Goal: Navigation & Orientation: Find specific page/section

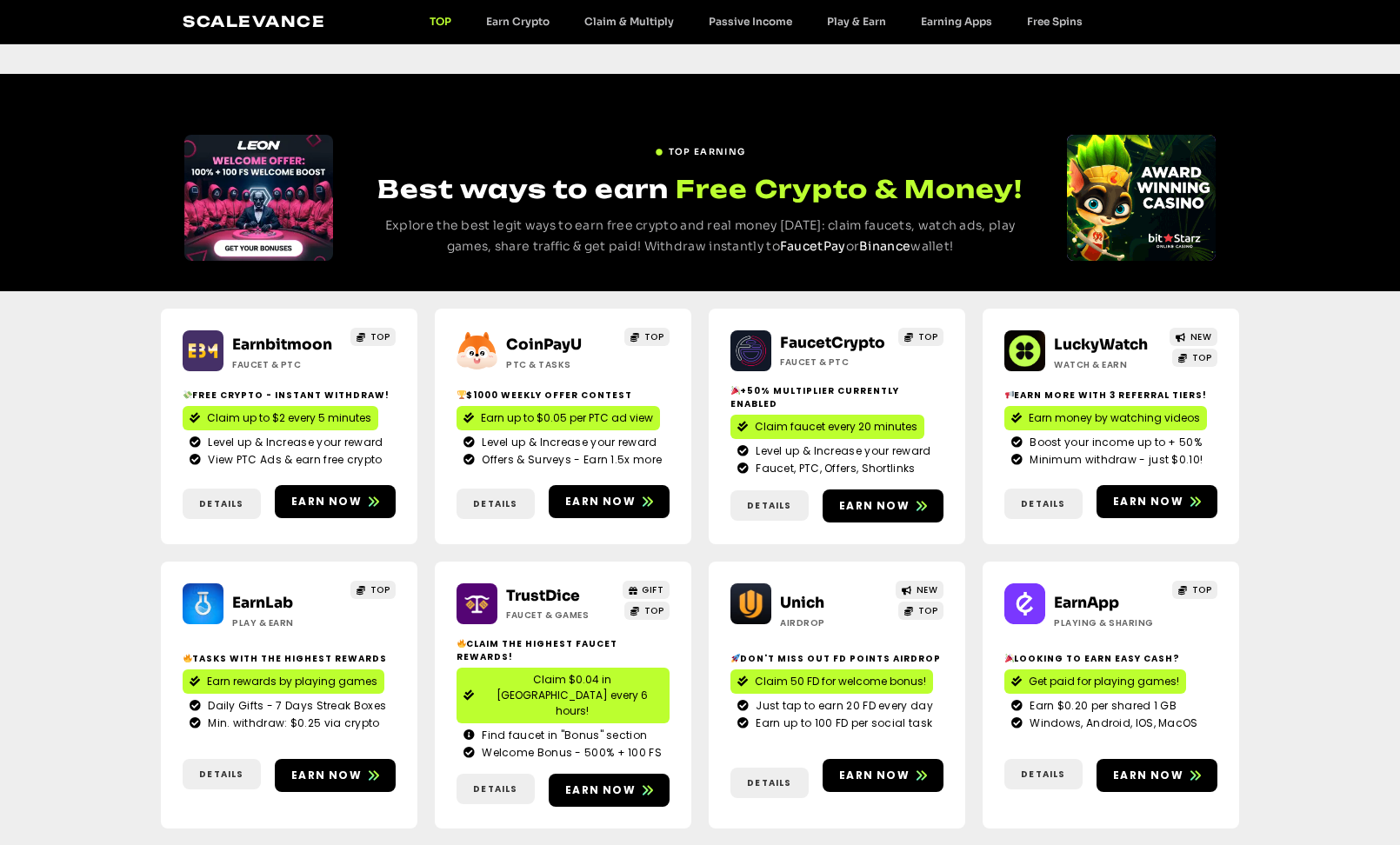
scroll to position [261, 0]
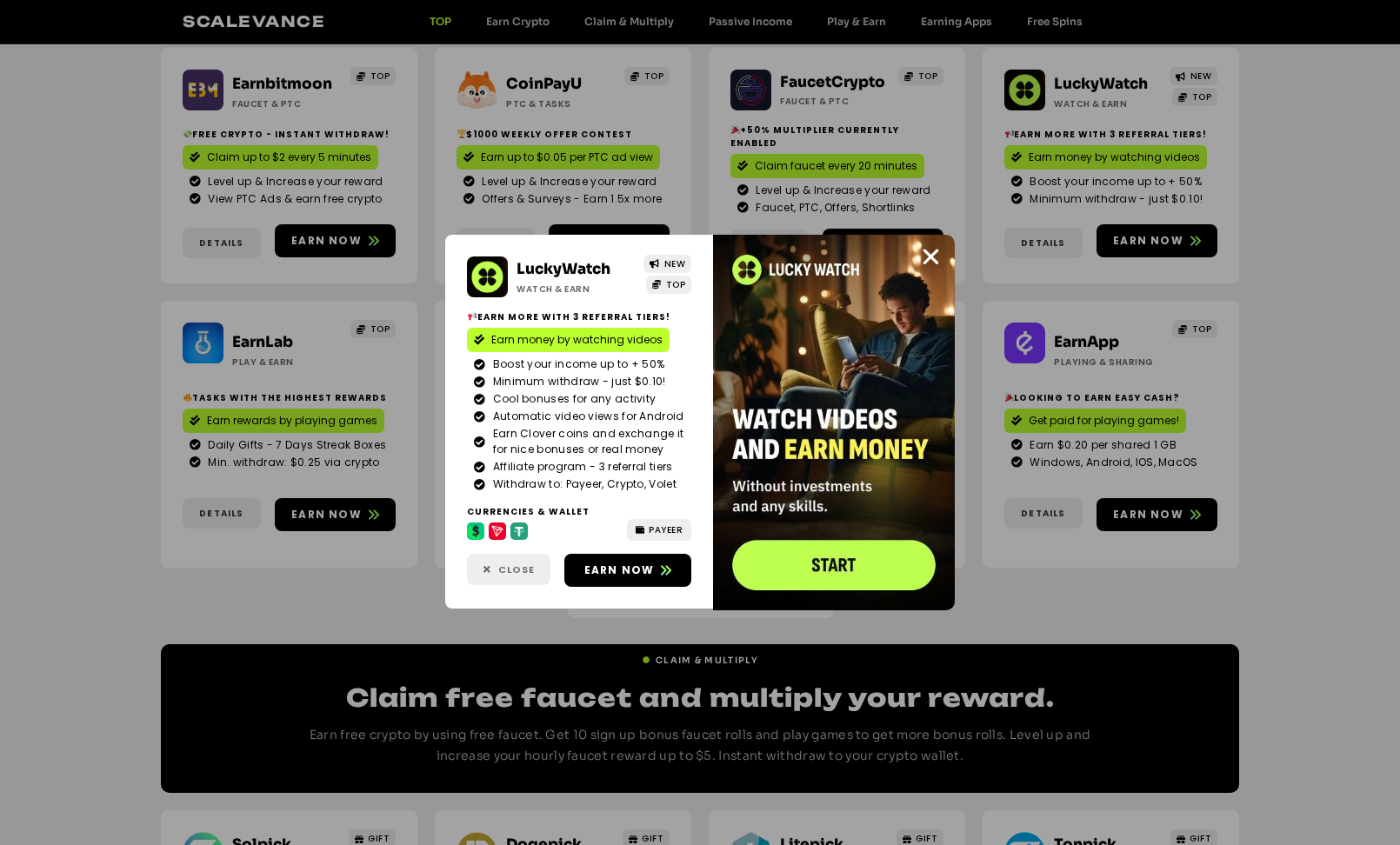
click at [503, 573] on span "Close" at bounding box center [516, 569] width 36 height 14
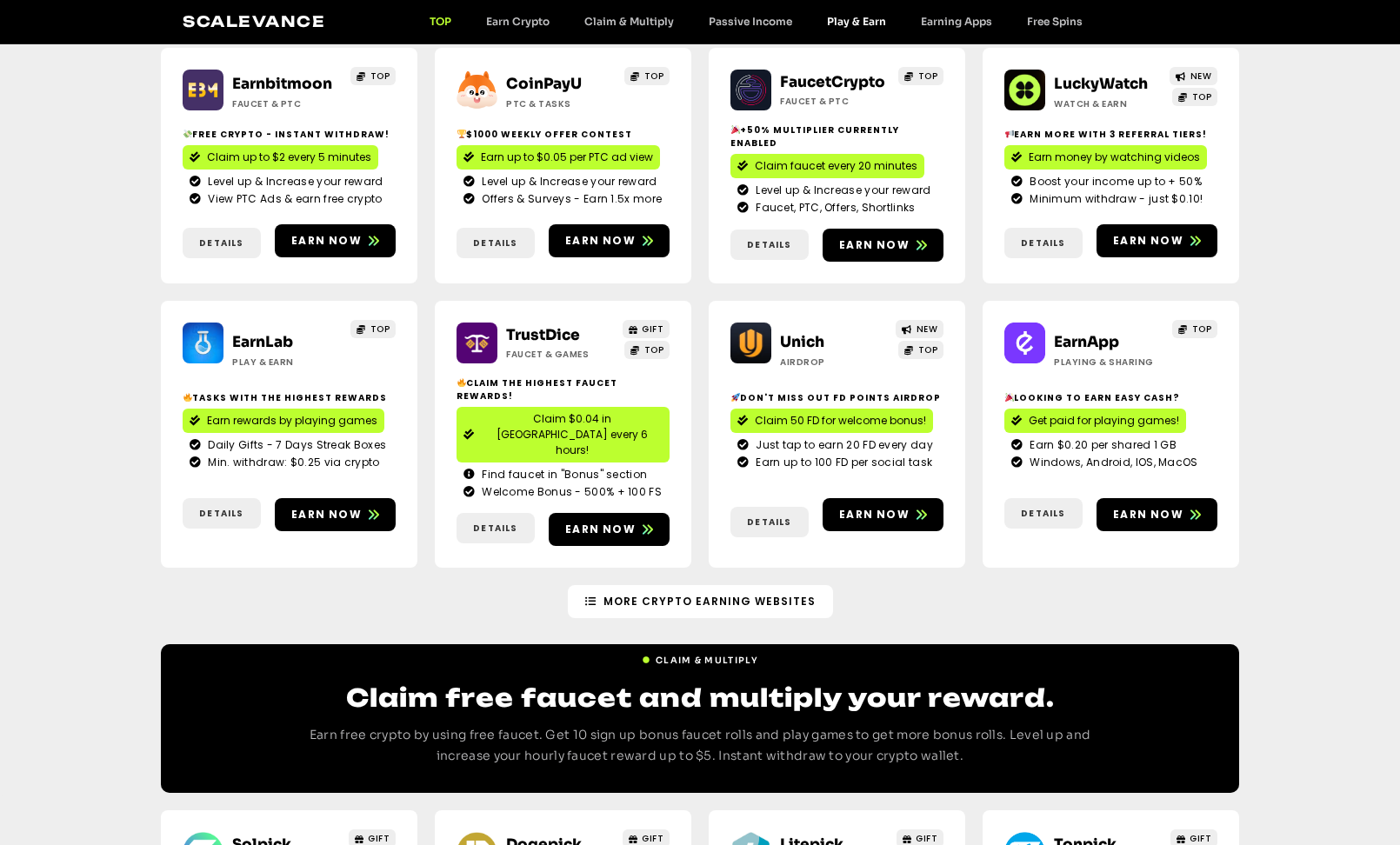
click at [852, 18] on link "Play & Earn" at bounding box center [857, 21] width 94 height 13
